Goal: Information Seeking & Learning: Learn about a topic

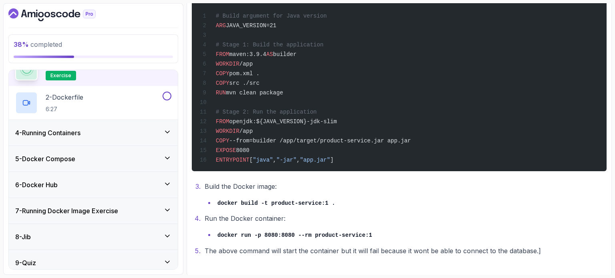
scroll to position [126, 0]
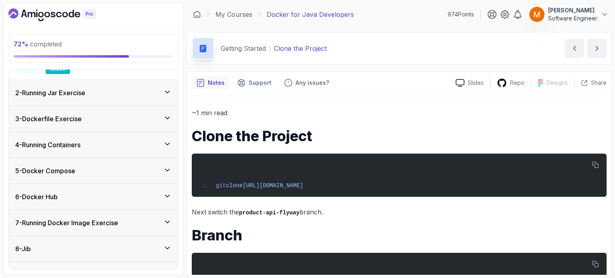
scroll to position [261, 0]
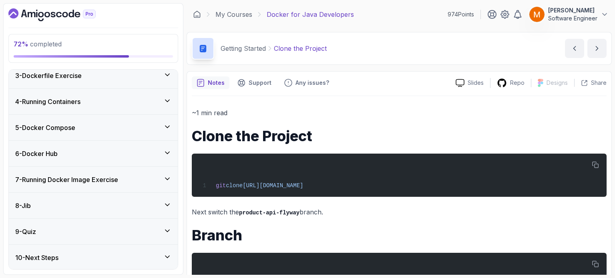
click at [66, 183] on h3 "7 - Running Docker Image Exercise" at bounding box center [66, 180] width 103 height 10
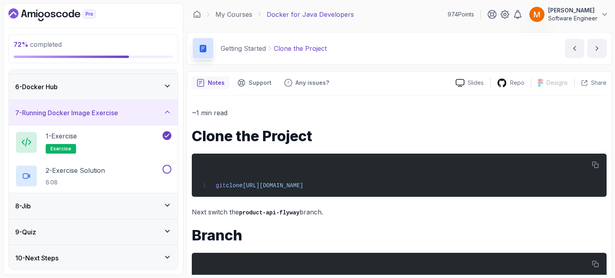
click at [55, 196] on div "8 - Jib" at bounding box center [93, 206] width 169 height 26
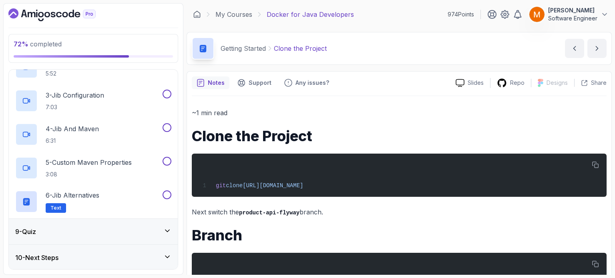
click at [69, 237] on div "9 - Quiz" at bounding box center [93, 232] width 169 height 26
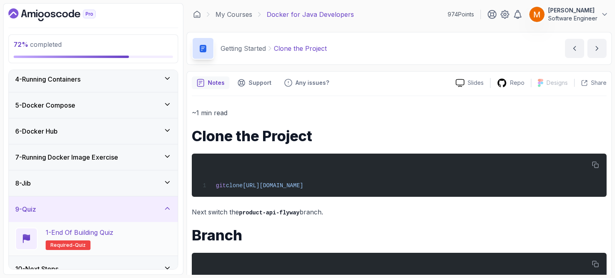
scroll to position [92, 0]
